Goal: Information Seeking & Learning: Compare options

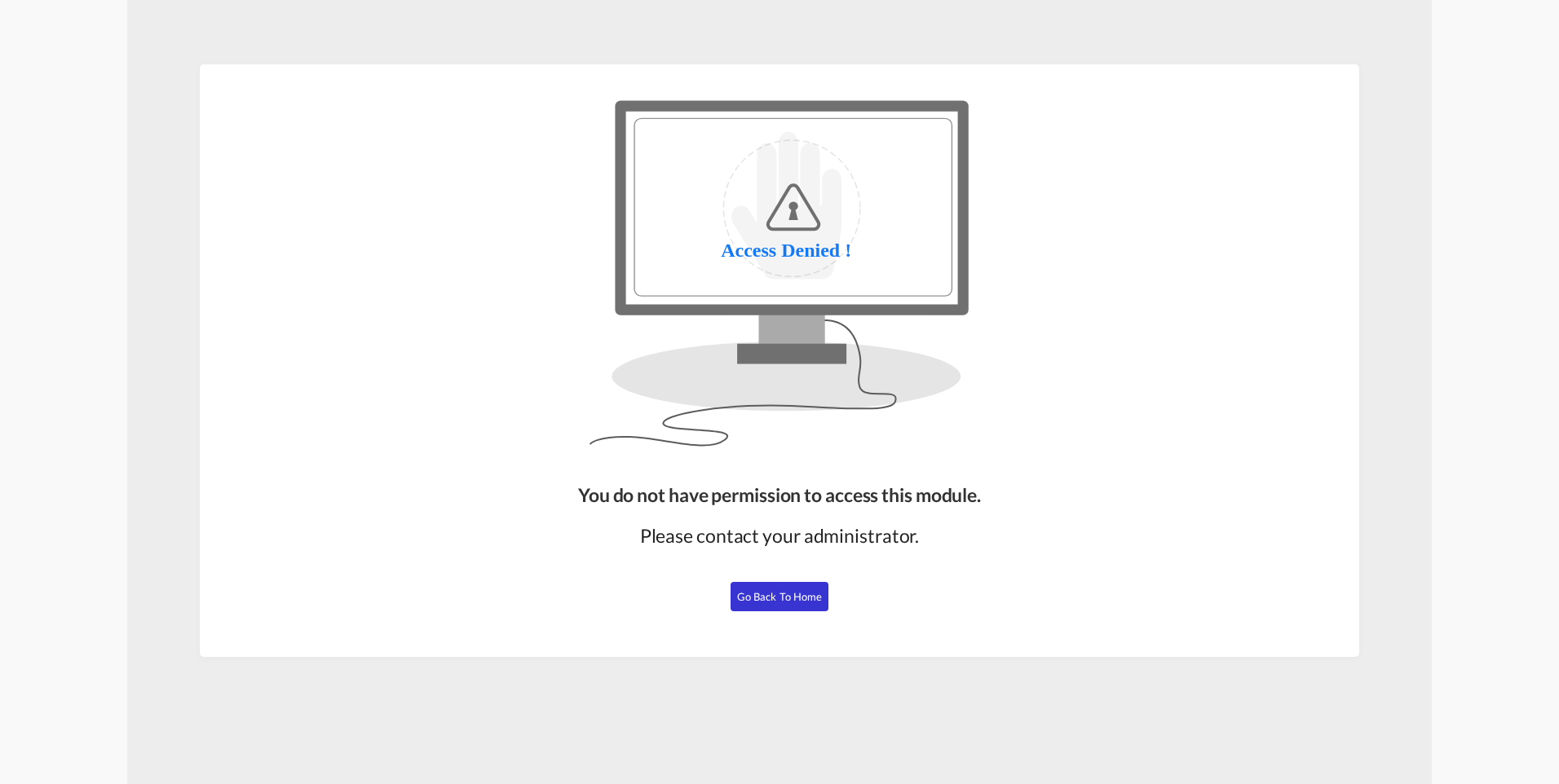
click at [773, 594] on span "Go Back to Home" at bounding box center [780, 596] width 85 height 13
